Goal: Information Seeking & Learning: Learn about a topic

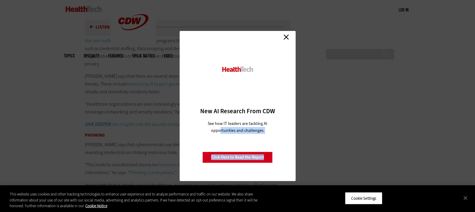
scroll to position [1080, 0]
drag, startPoint x: 86, startPoint y: 45, endPoint x: 221, endPoint y: 149, distance: 170.2
click at [286, 37] on link "Close" at bounding box center [286, 36] width 9 height 9
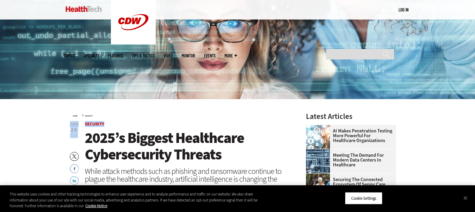
scroll to position [120, 0]
click at [153, 114] on div "Home » Security" at bounding box center [182, 115] width 218 height 5
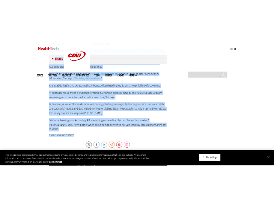
scroll to position [1170, 0]
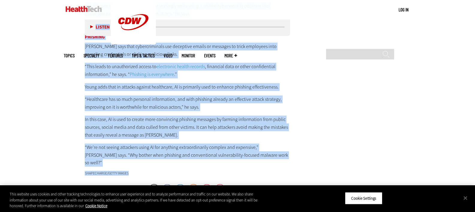
drag, startPoint x: 85, startPoint y: 134, endPoint x: 200, endPoint y: 145, distance: 115.4
copy article "0122’l Ipsumdo Sitametcon Adipiscingeli Seddoei Tempo incidi utlabor etdo ma al…"
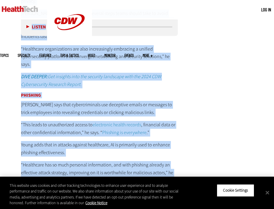
scroll to position [0, 0]
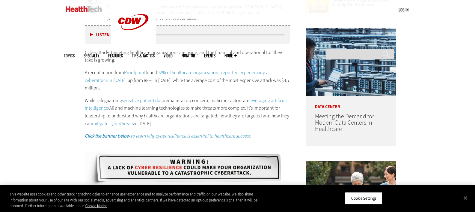
scroll to position [390, 0]
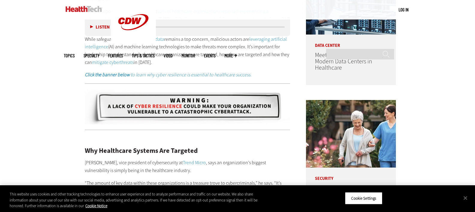
click at [230, 107] on img at bounding box center [188, 106] width 206 height 35
